Goal: Task Accomplishment & Management: Manage account settings

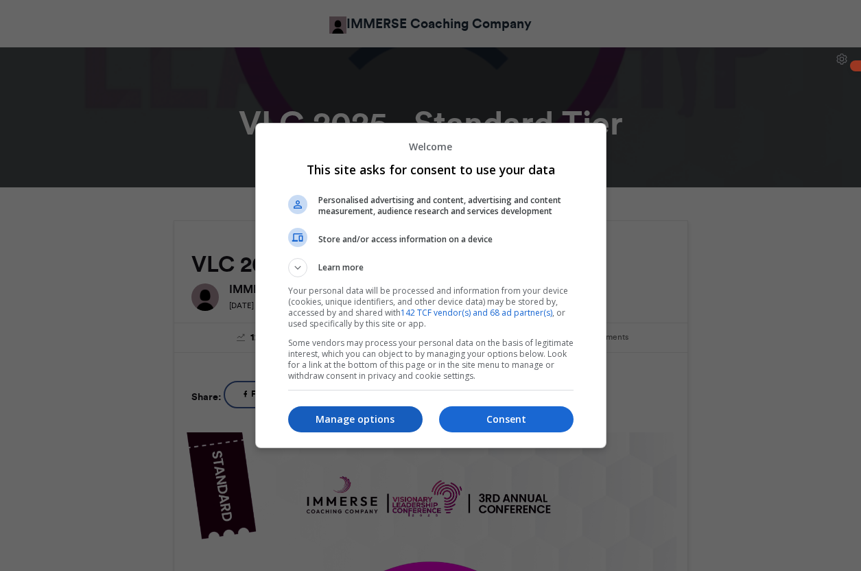
click at [379, 423] on p "Manage options" at bounding box center [355, 419] width 134 height 14
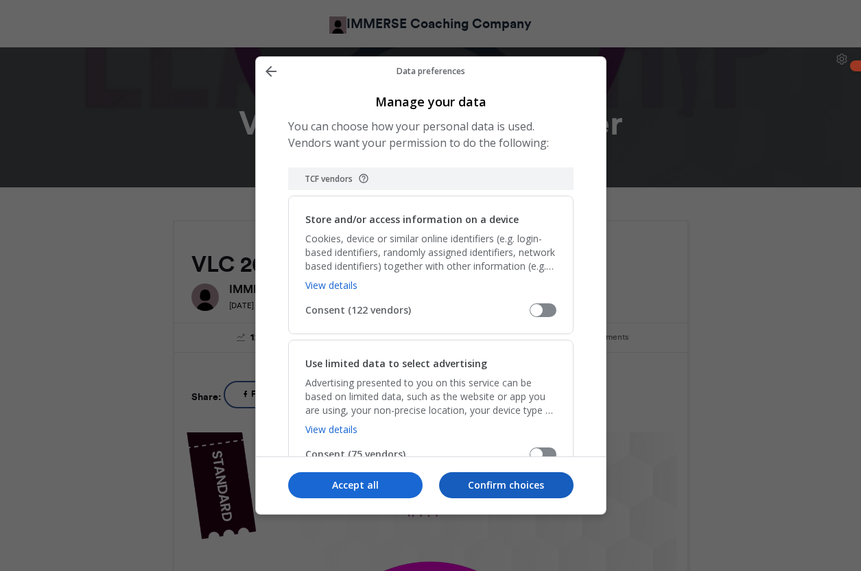
click at [457, 480] on p "Confirm choices" at bounding box center [506, 485] width 134 height 14
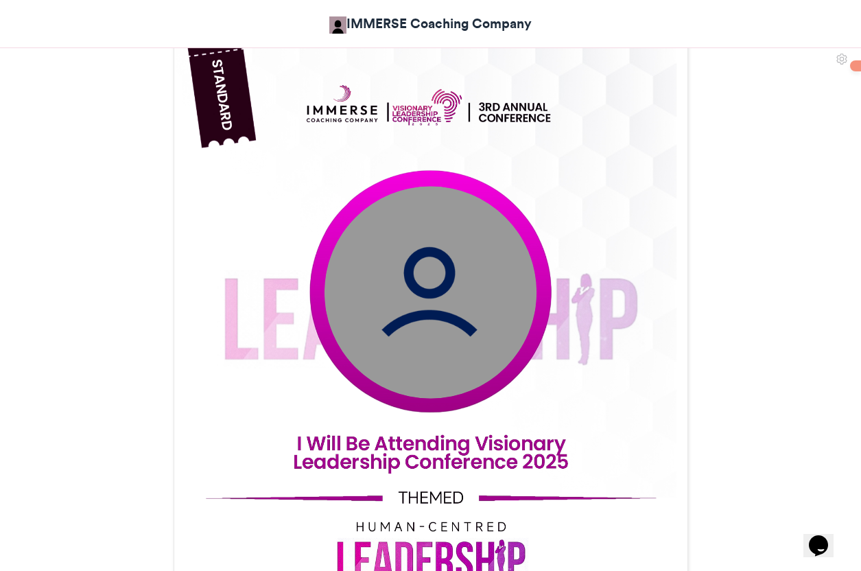
scroll to position [390, 0]
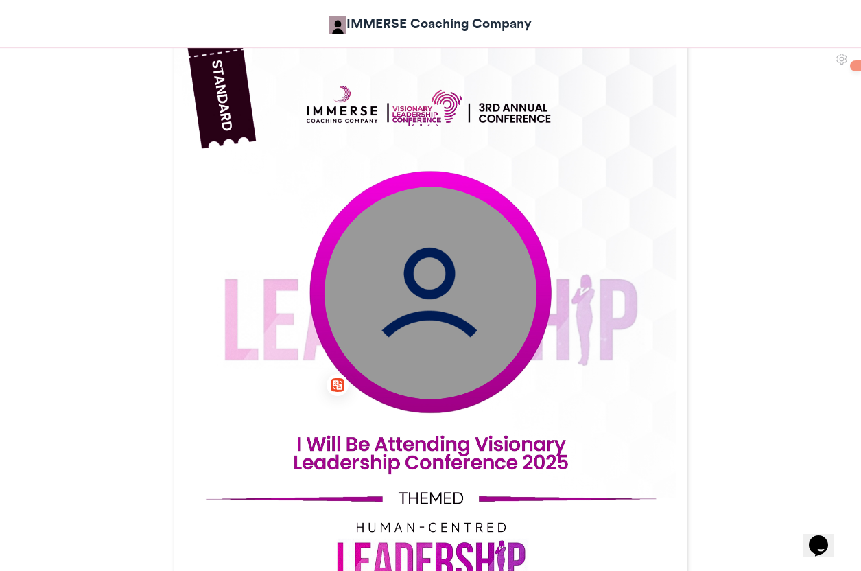
click at [404, 287] on img at bounding box center [430, 293] width 212 height 212
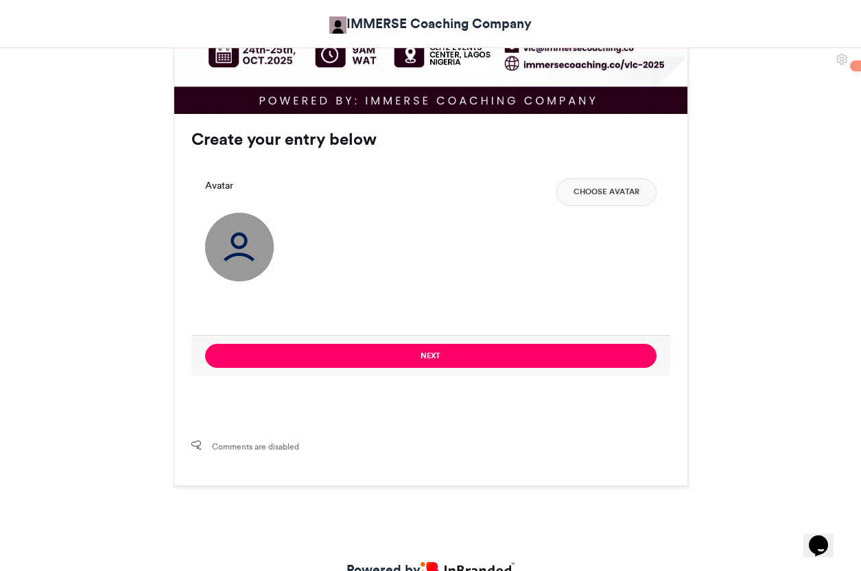
scroll to position [961, 0]
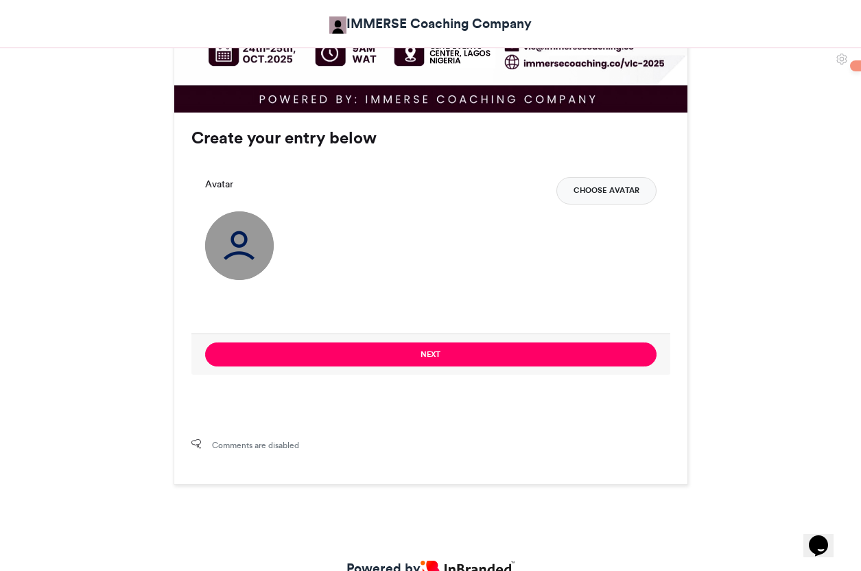
click at [586, 183] on button "Choose Avatar" at bounding box center [606, 190] width 100 height 27
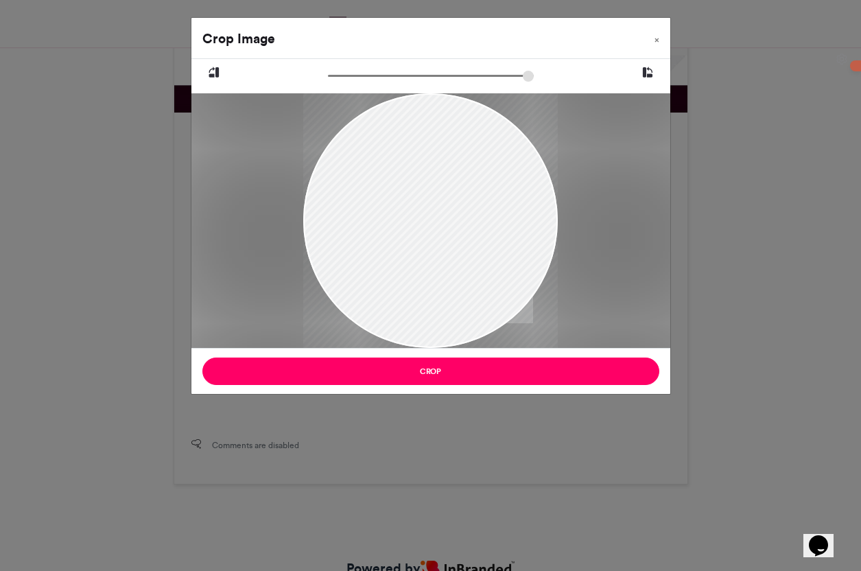
drag, startPoint x: 473, startPoint y: 218, endPoint x: 367, endPoint y: 201, distance: 107.7
click at [367, 201] on div at bounding box center [430, 204] width 254 height 307
click at [657, 41] on span "×" at bounding box center [656, 40] width 5 height 8
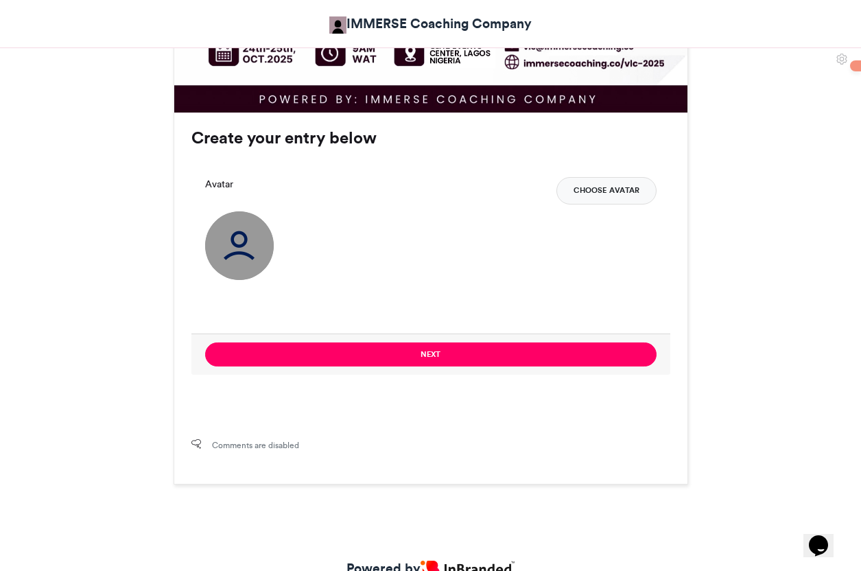
click at [600, 193] on button "Choose Avatar" at bounding box center [606, 190] width 100 height 27
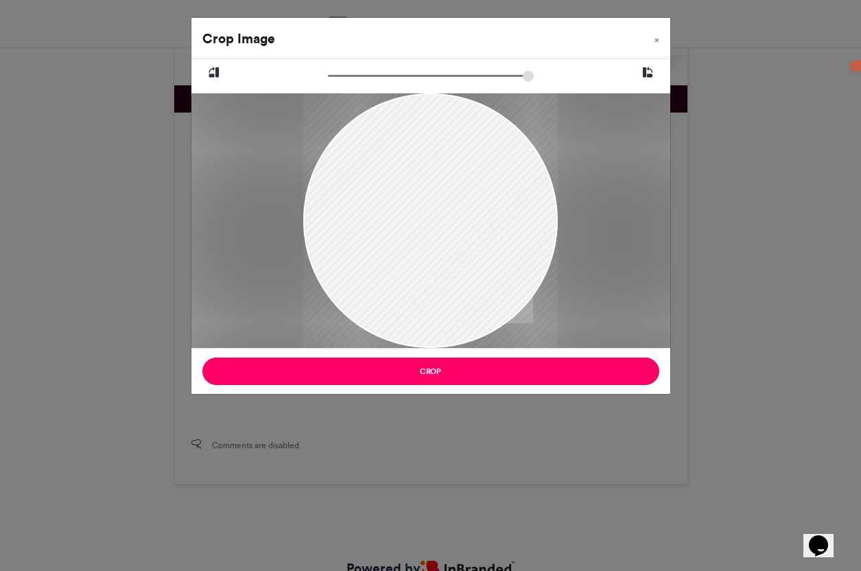
drag, startPoint x: 488, startPoint y: 222, endPoint x: 488, endPoint y: 210, distance: 12.3
click at [488, 210] on div at bounding box center [430, 208] width 254 height 307
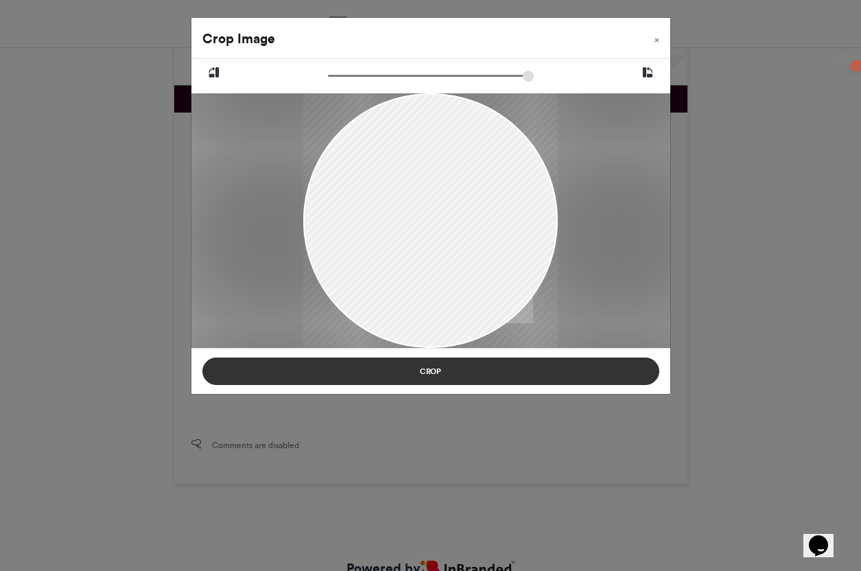
click at [488, 377] on button "Crop" at bounding box center [430, 370] width 457 height 27
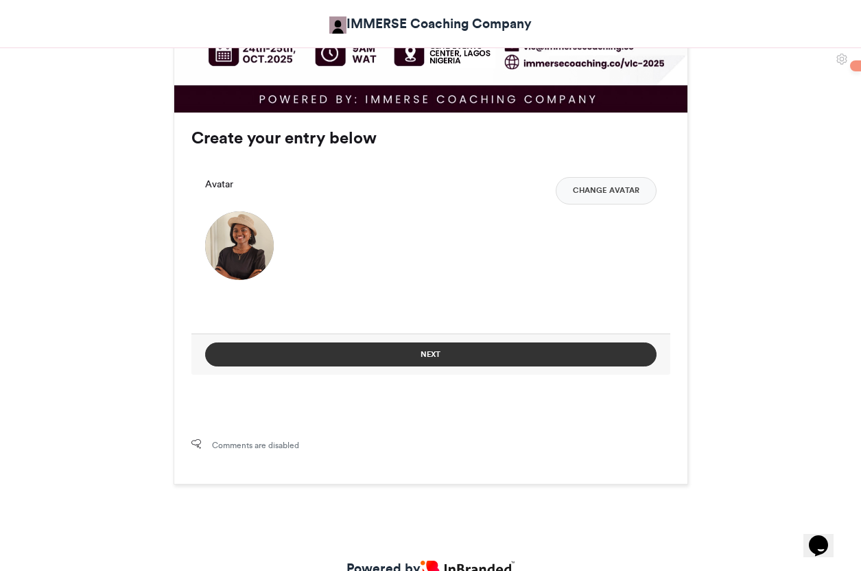
click at [494, 351] on button "Next" at bounding box center [430, 354] width 451 height 24
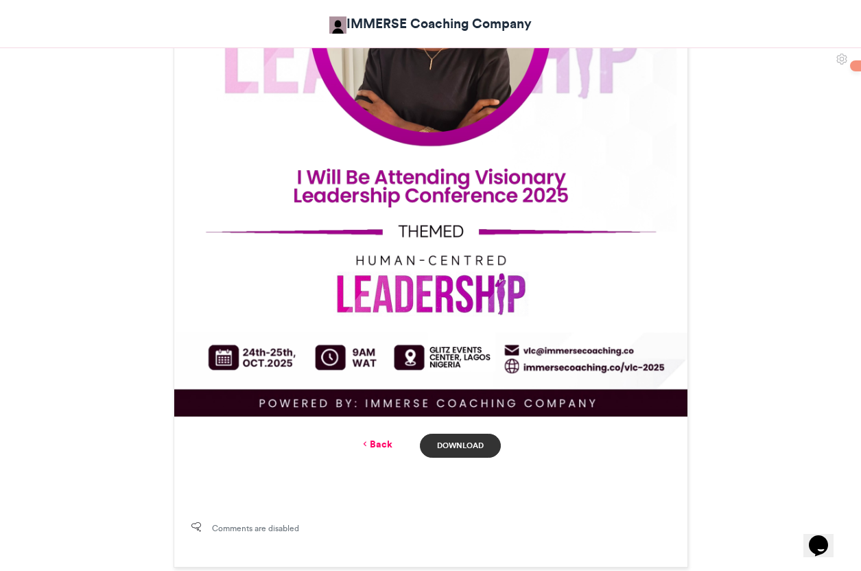
scroll to position [726, 0]
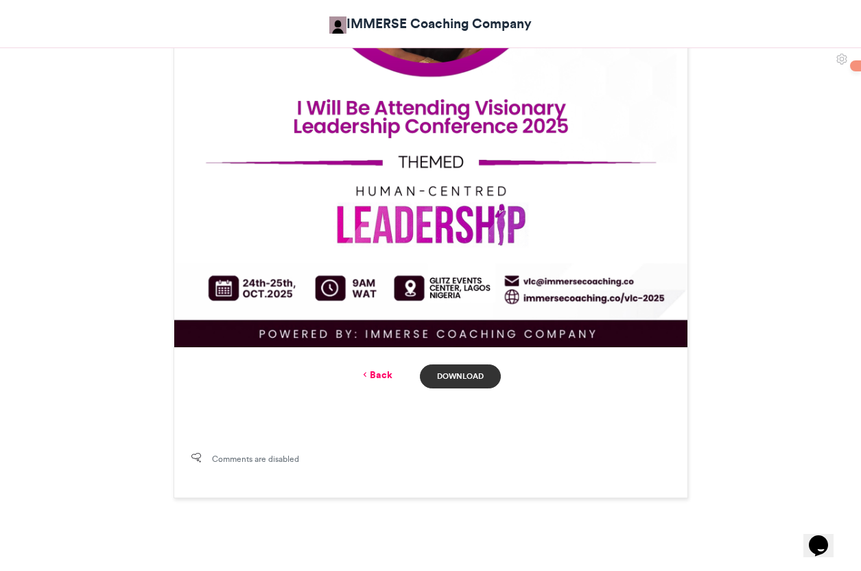
click at [448, 378] on link "Download" at bounding box center [460, 376] width 80 height 24
